Goal: Information Seeking & Learning: Check status

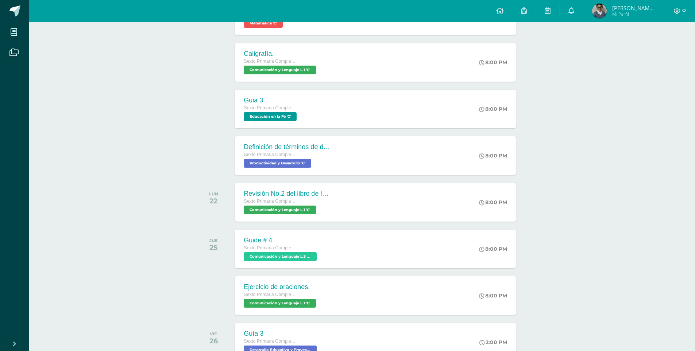
scroll to position [257, 0]
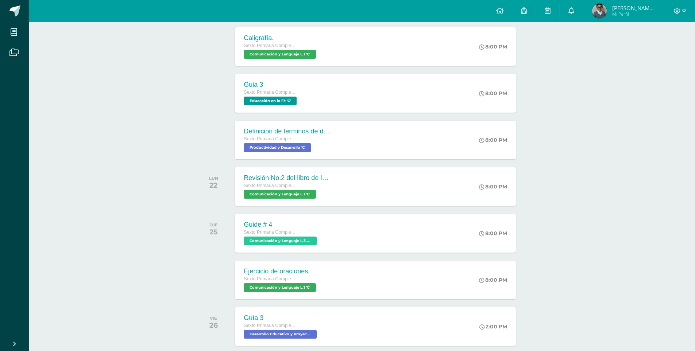
click at [628, 12] on span "Mi Perfil" at bounding box center [634, 14] width 44 height 6
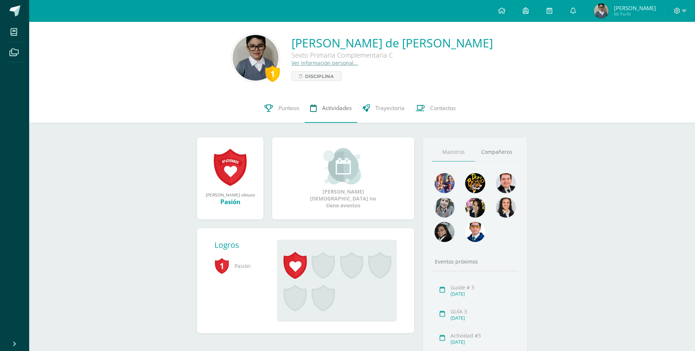
click at [327, 109] on span "Actividades" at bounding box center [337, 108] width 30 height 8
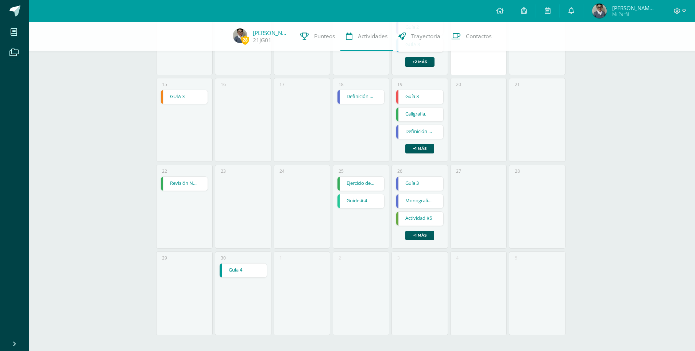
scroll to position [224, 0]
click at [182, 182] on link "Revisión No.2 del libro de lenguaje." at bounding box center [184, 182] width 47 height 14
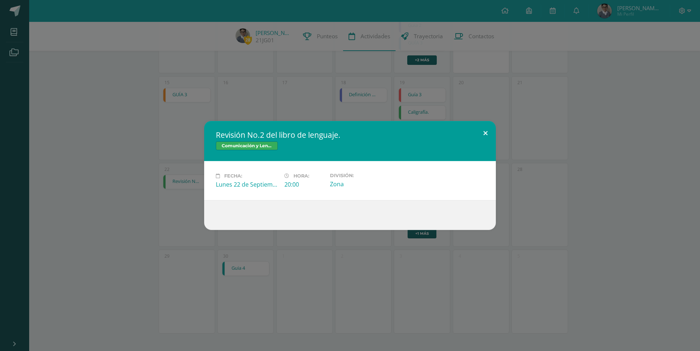
click at [485, 132] on button at bounding box center [485, 133] width 21 height 25
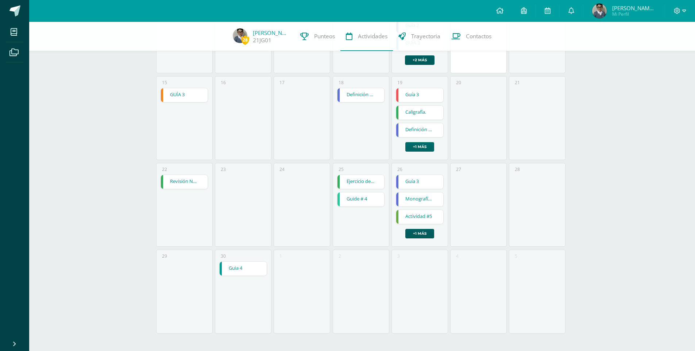
click at [427, 147] on link "+1 más" at bounding box center [419, 146] width 29 height 9
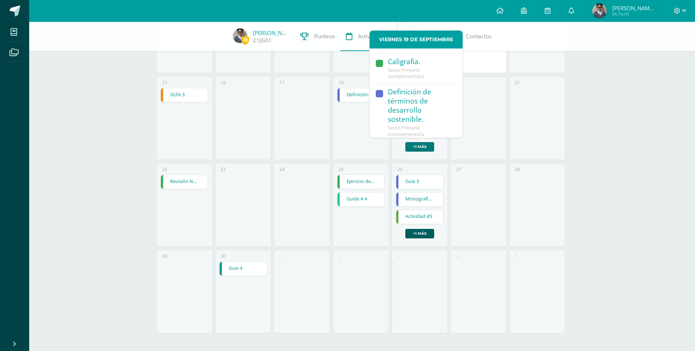
scroll to position [59, 0]
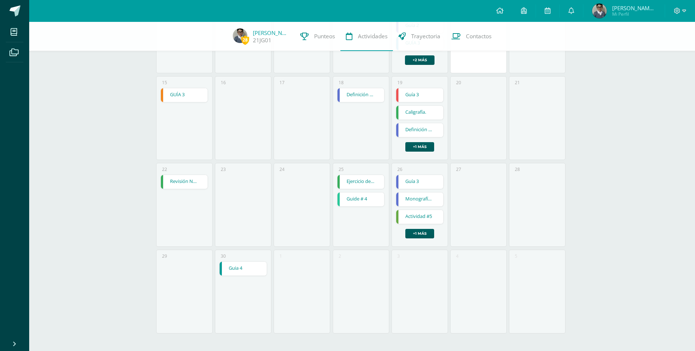
click at [587, 96] on div "28 José Muñoz 21JG01 Punteos Actividades Trayectoria Contactos Hoy Septiembre 2…" at bounding box center [362, 75] width 666 height 554
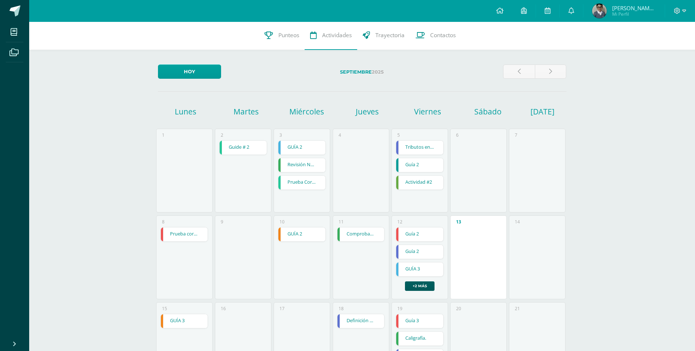
scroll to position [0, 0]
click at [576, 12] on link at bounding box center [570, 11] width 23 height 22
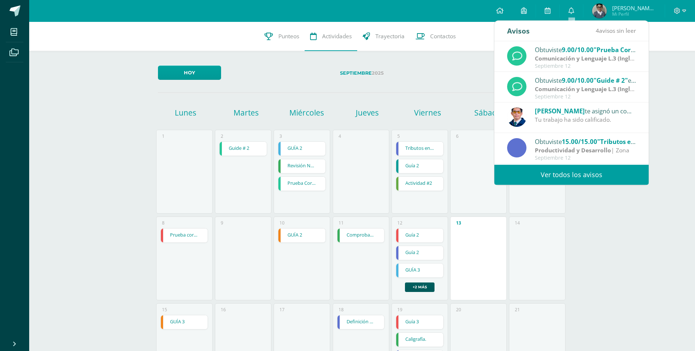
click at [636, 9] on span "[PERSON_NAME]" at bounding box center [634, 7] width 44 height 7
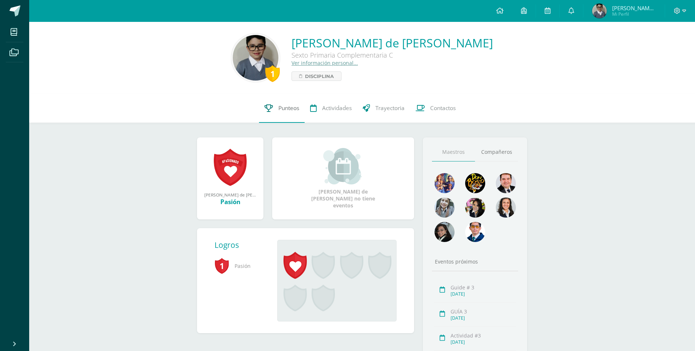
click at [284, 110] on span "Punteos" at bounding box center [288, 108] width 21 height 8
click at [285, 107] on span "Punteos" at bounding box center [288, 108] width 21 height 8
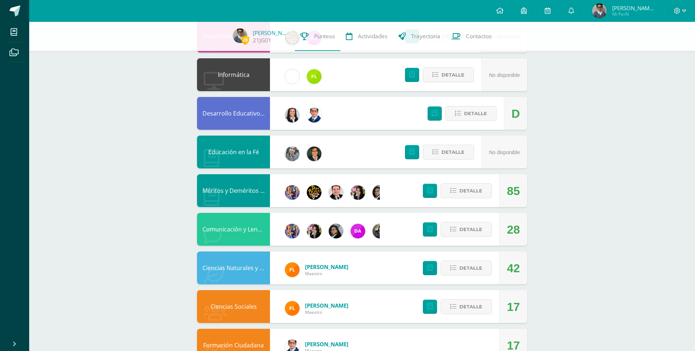
scroll to position [328, 0]
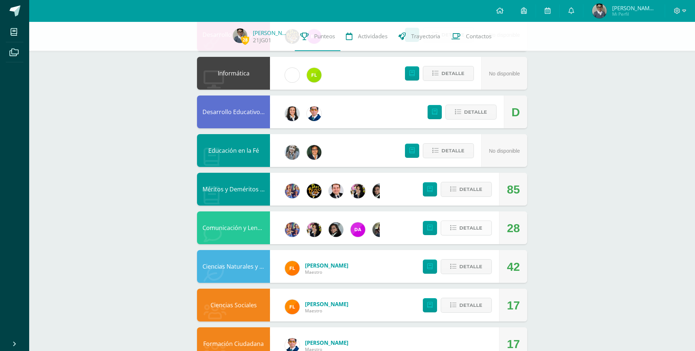
click at [465, 225] on span "Detalle" at bounding box center [470, 227] width 23 height 13
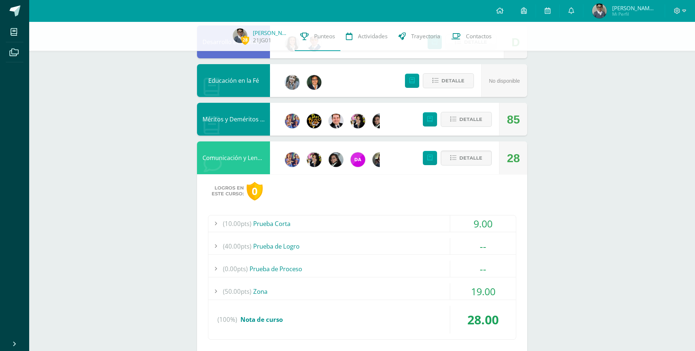
scroll to position [401, 0]
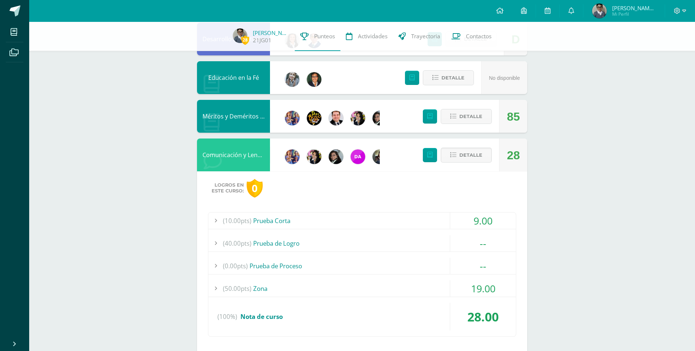
click at [461, 284] on div "19.00" at bounding box center [483, 288] width 66 height 16
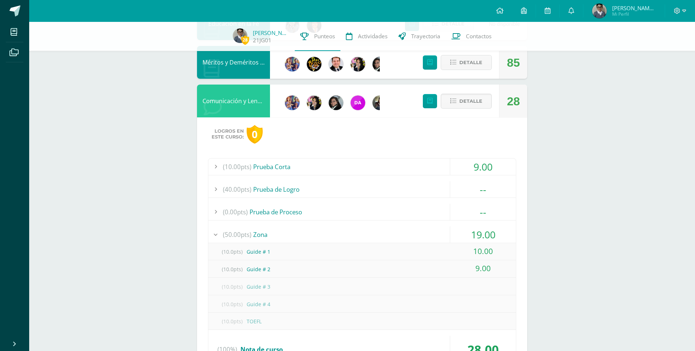
scroll to position [474, 0]
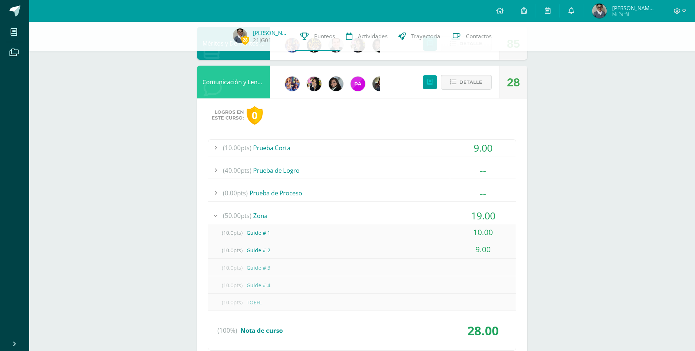
click at [458, 81] on button "Detalle" at bounding box center [466, 82] width 51 height 15
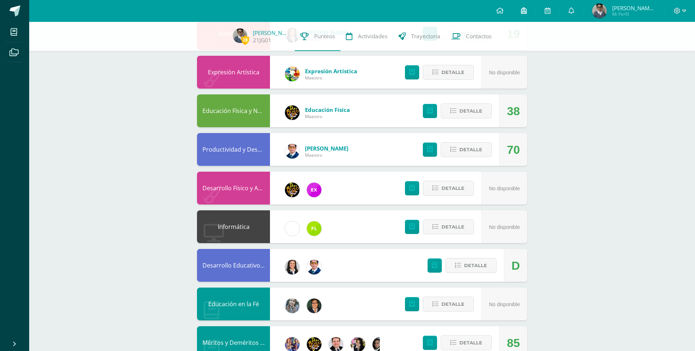
scroll to position [182, 0]
